Goal: Task Accomplishment & Management: Manage account settings

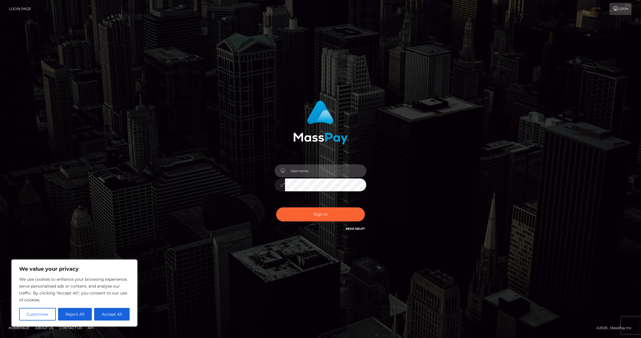
type input "Edwin.relife"
click at [316, 216] on button "Sign in" at bounding box center [320, 214] width 89 height 14
click at [111, 316] on button "Accept All" at bounding box center [111, 314] width 35 height 13
checkbox input "true"
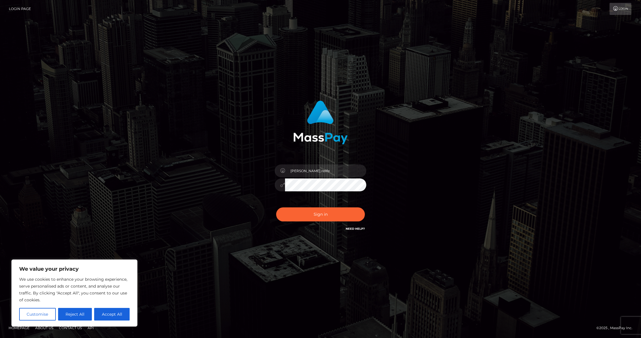
checkbox input "true"
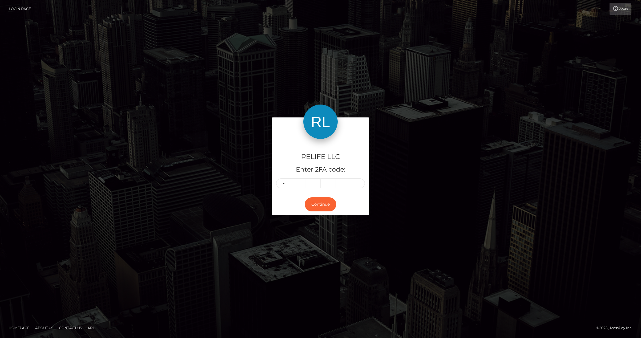
type input "9"
type input "2"
type input "7"
type input "5"
type input "9"
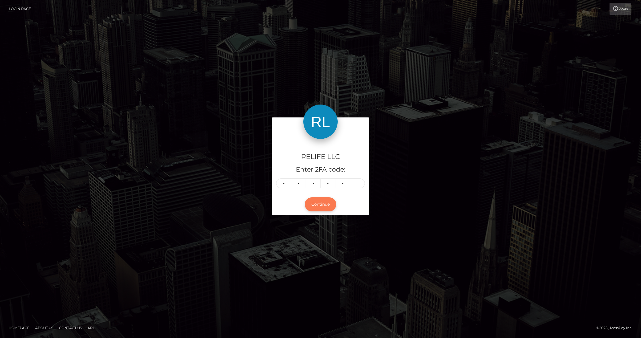
click at [317, 202] on button "Continue" at bounding box center [320, 204] width 31 height 14
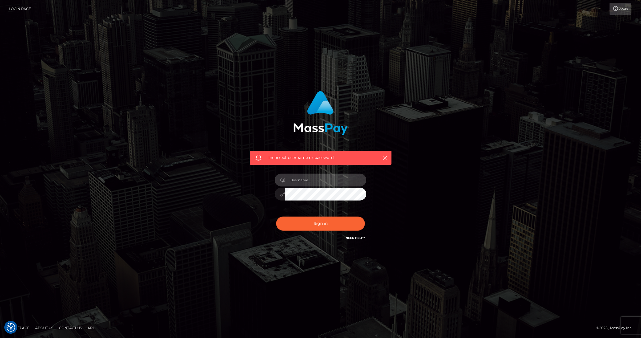
type input "Edwin.relife"
click at [322, 221] on button "Sign in" at bounding box center [320, 223] width 89 height 14
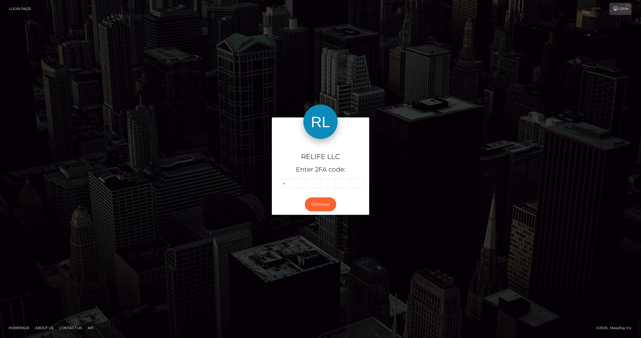
type input "9"
type input "2"
type input "7"
type input "5"
type input "9"
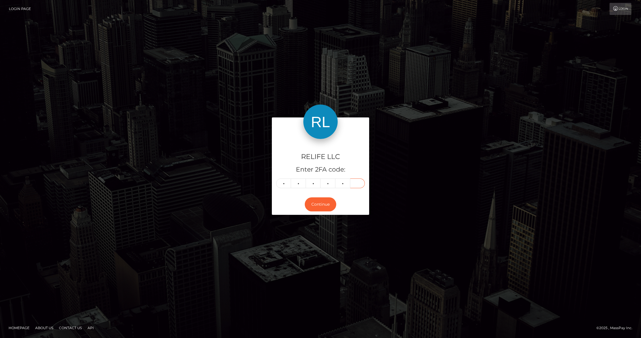
type input "0"
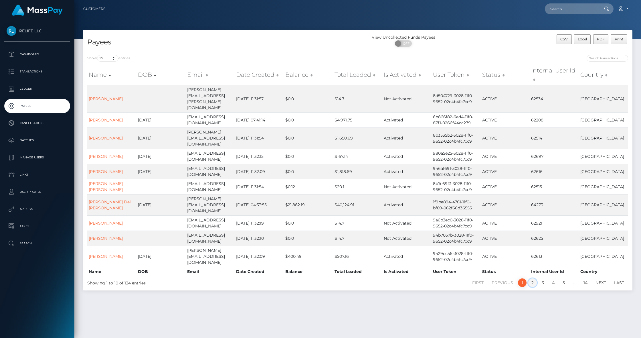
click at [531, 278] on link "2" at bounding box center [532, 282] width 9 height 9
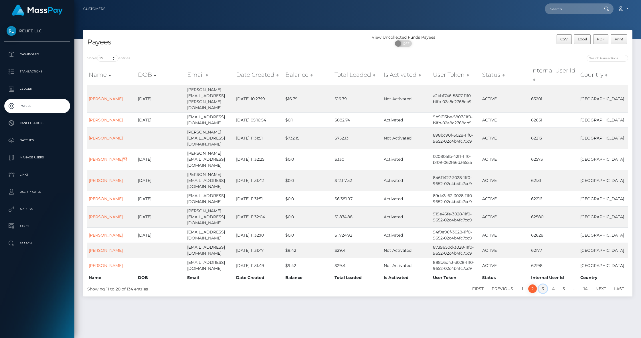
click at [545, 284] on link "3" at bounding box center [542, 288] width 9 height 9
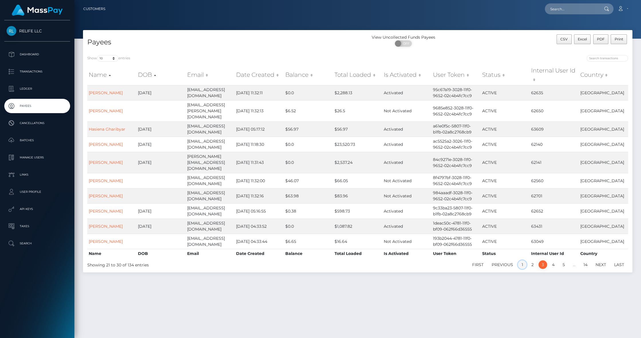
click at [521, 260] on link "1" at bounding box center [522, 264] width 9 height 9
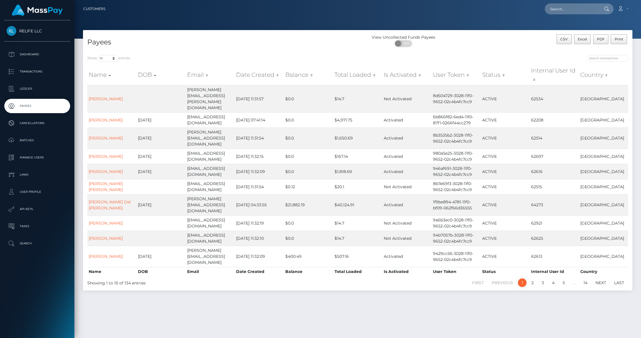
click at [578, 69] on th "Internal User Id" at bounding box center [554, 75] width 49 height 20
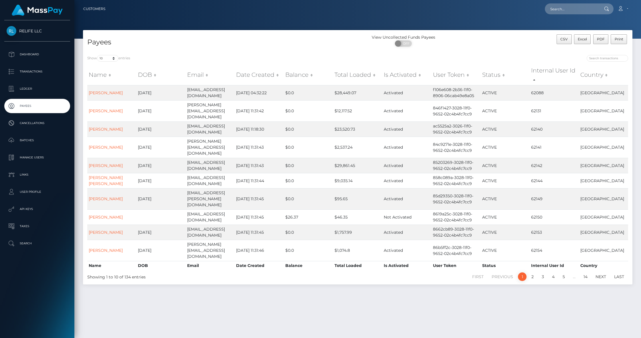
click at [577, 71] on th "Internal User Id" at bounding box center [554, 75] width 49 height 20
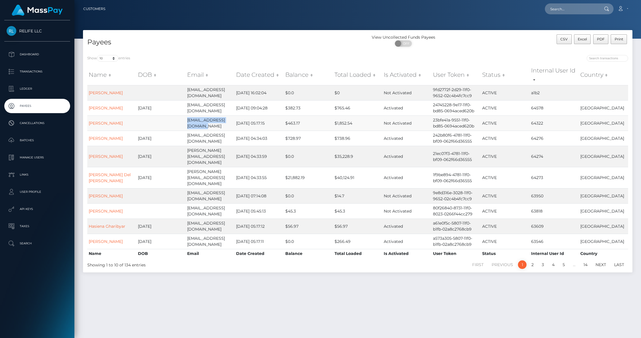
drag, startPoint x: 209, startPoint y: 118, endPoint x: 181, endPoint y: 108, distance: 29.1
click at [181, 115] on tr "[PERSON_NAME] [EMAIL_ADDRESS][DOMAIN_NAME] [DATE] 05:17:15 $463.17 $1,852.54 No…" at bounding box center [357, 122] width 541 height 15
click at [251, 116] on td "[DATE] 05:17:15" at bounding box center [259, 122] width 49 height 15
drag, startPoint x: 207, startPoint y: 118, endPoint x: 189, endPoint y: 112, distance: 18.7
click at [187, 115] on td "[EMAIL_ADDRESS][DOMAIN_NAME]" at bounding box center [210, 122] width 49 height 15
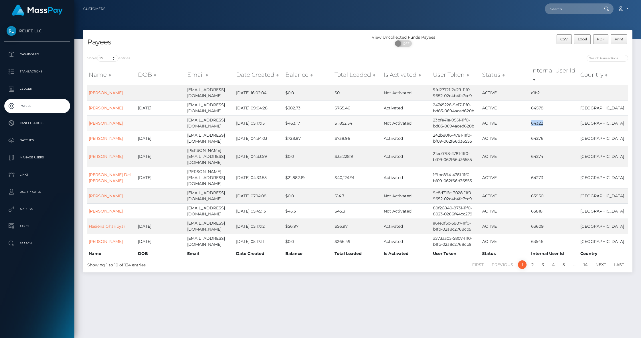
drag, startPoint x: 546, startPoint y: 114, endPoint x: 529, endPoint y: 116, distance: 17.3
click at [529, 116] on tr "[PERSON_NAME] [EMAIL_ADDRESS][DOMAIN_NAME] [DATE] 05:17:15 $463.17 $1,852.54 No…" at bounding box center [357, 122] width 541 height 15
click at [543, 115] on td "64322" at bounding box center [554, 122] width 49 height 15
drag, startPoint x: 543, startPoint y: 114, endPoint x: 531, endPoint y: 115, distance: 12.3
click at [531, 115] on td "64322" at bounding box center [554, 122] width 49 height 15
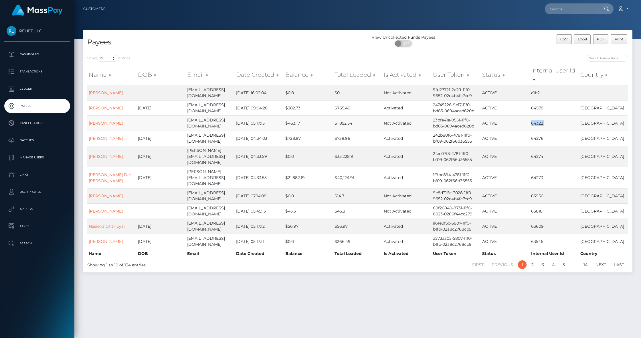
click at [531, 115] on td "64322" at bounding box center [554, 122] width 49 height 15
drag, startPoint x: 530, startPoint y: 114, endPoint x: 546, endPoint y: 115, distance: 16.0
click at [546, 115] on td "64322" at bounding box center [554, 122] width 49 height 15
copy td "64322"
